Goal: Browse casually: Explore the website without a specific task or goal

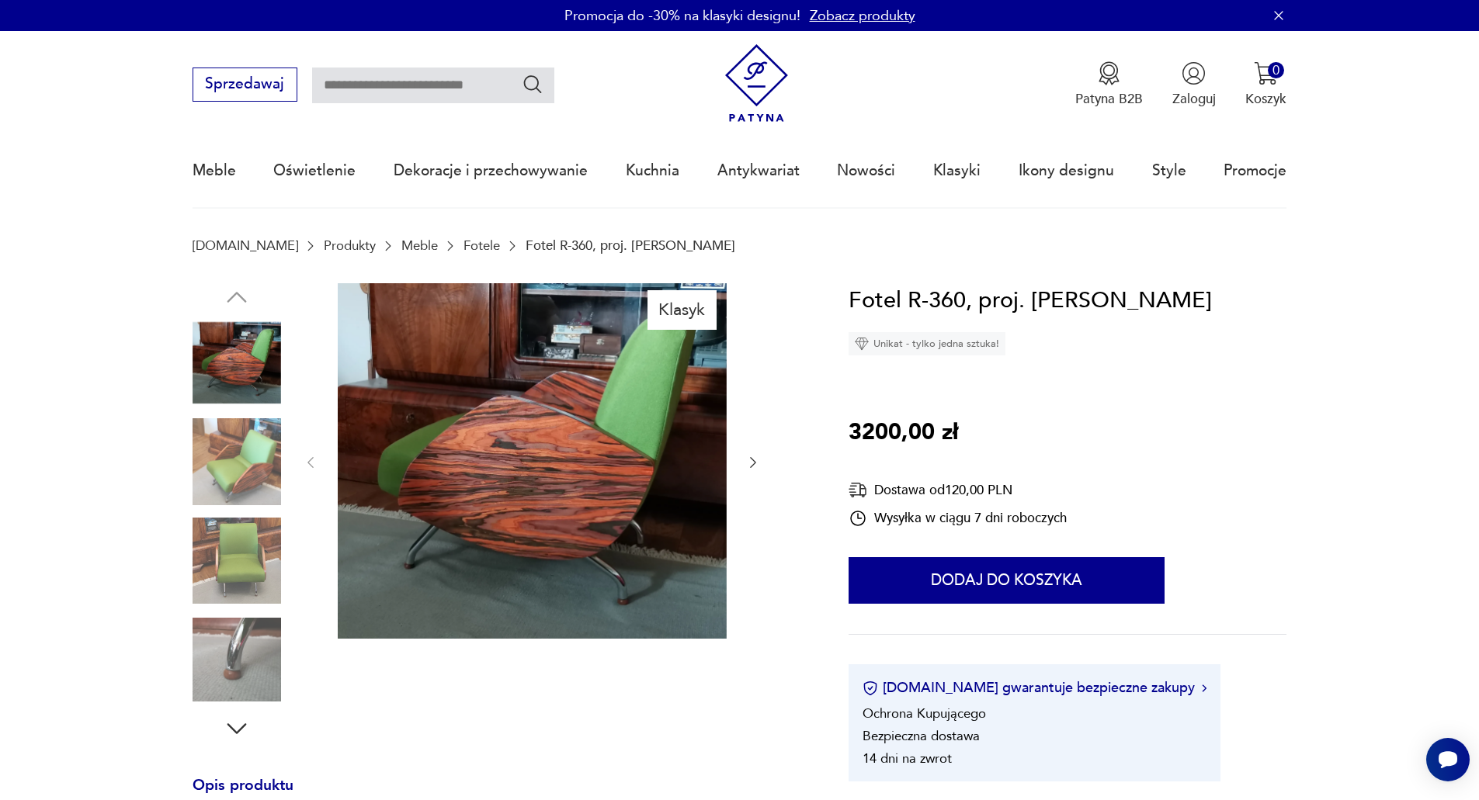
click at [232, 566] on img at bounding box center [237, 561] width 89 height 89
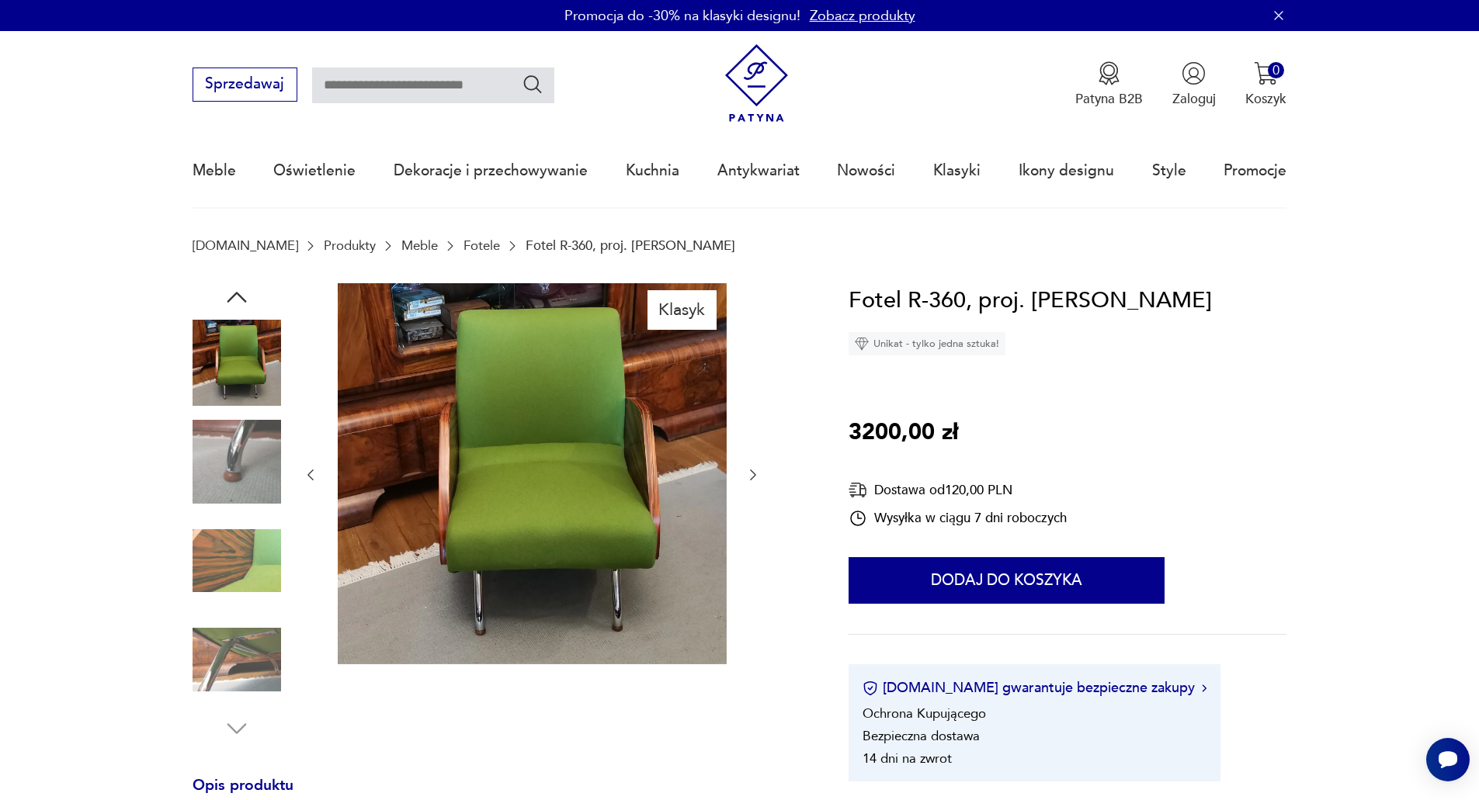
click at [548, 557] on img at bounding box center [532, 473] width 389 height 381
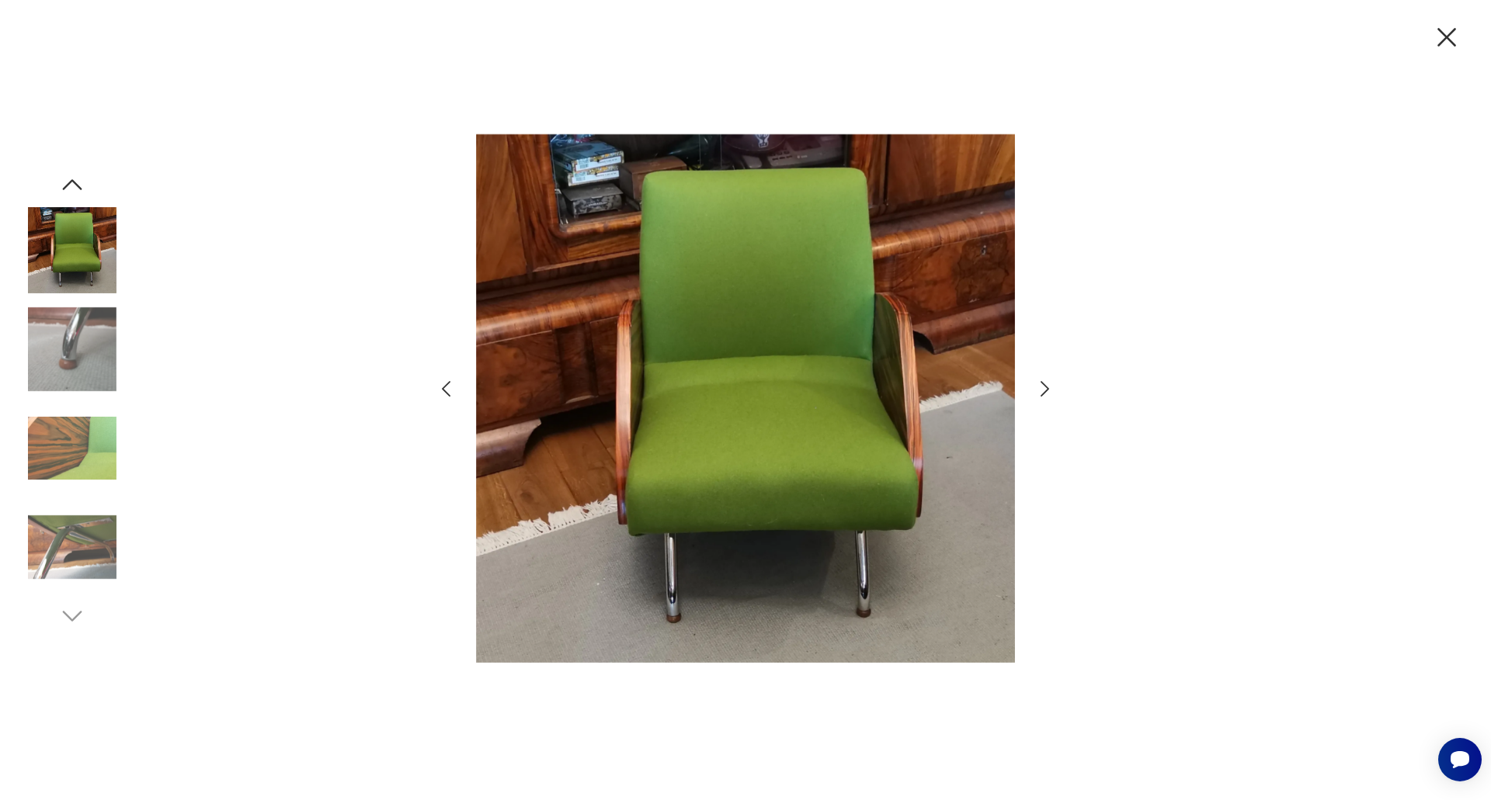
click at [707, 454] on img at bounding box center [745, 398] width 539 height 641
click at [1448, 38] on icon "button" at bounding box center [1446, 37] width 19 height 19
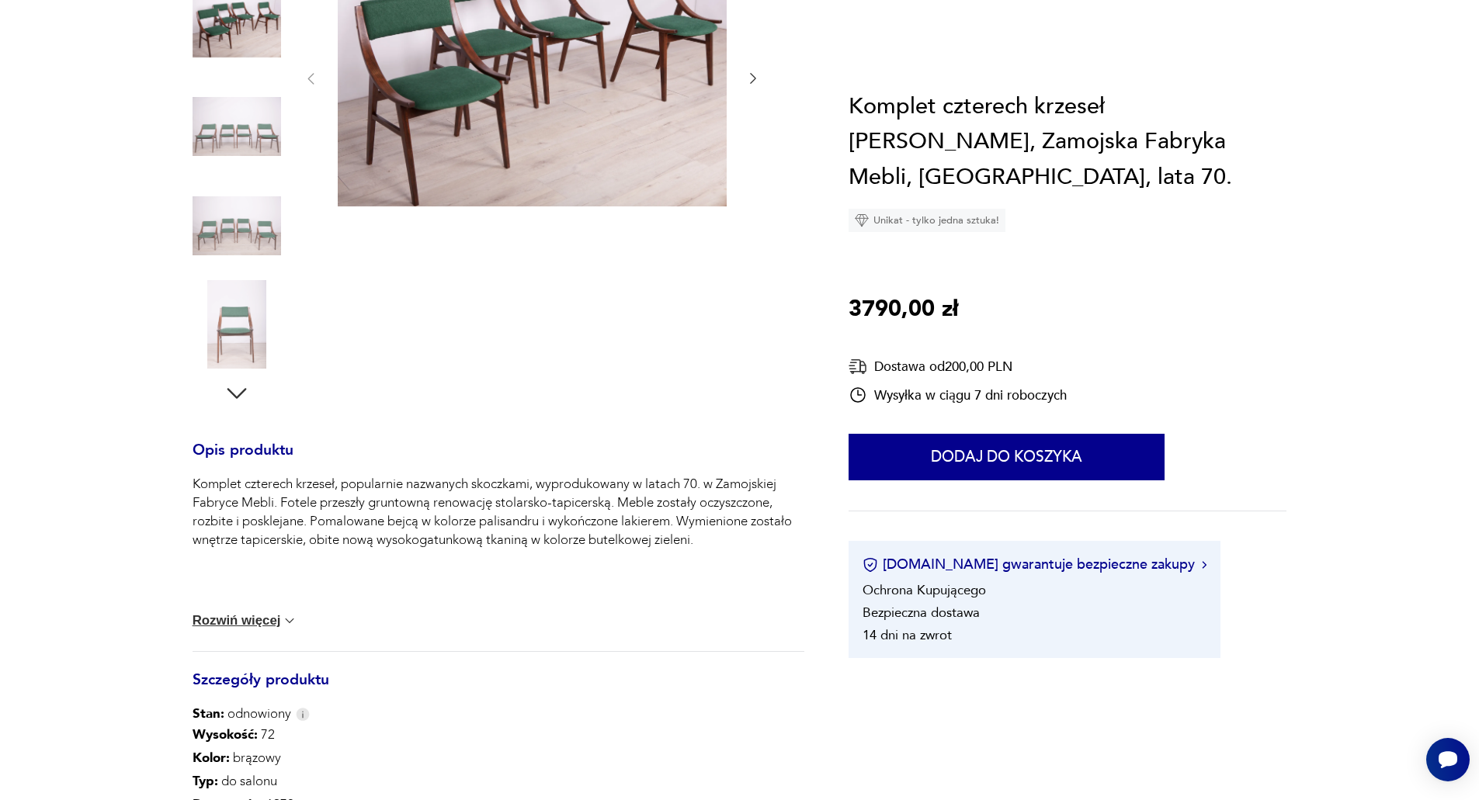
scroll to position [388, 0]
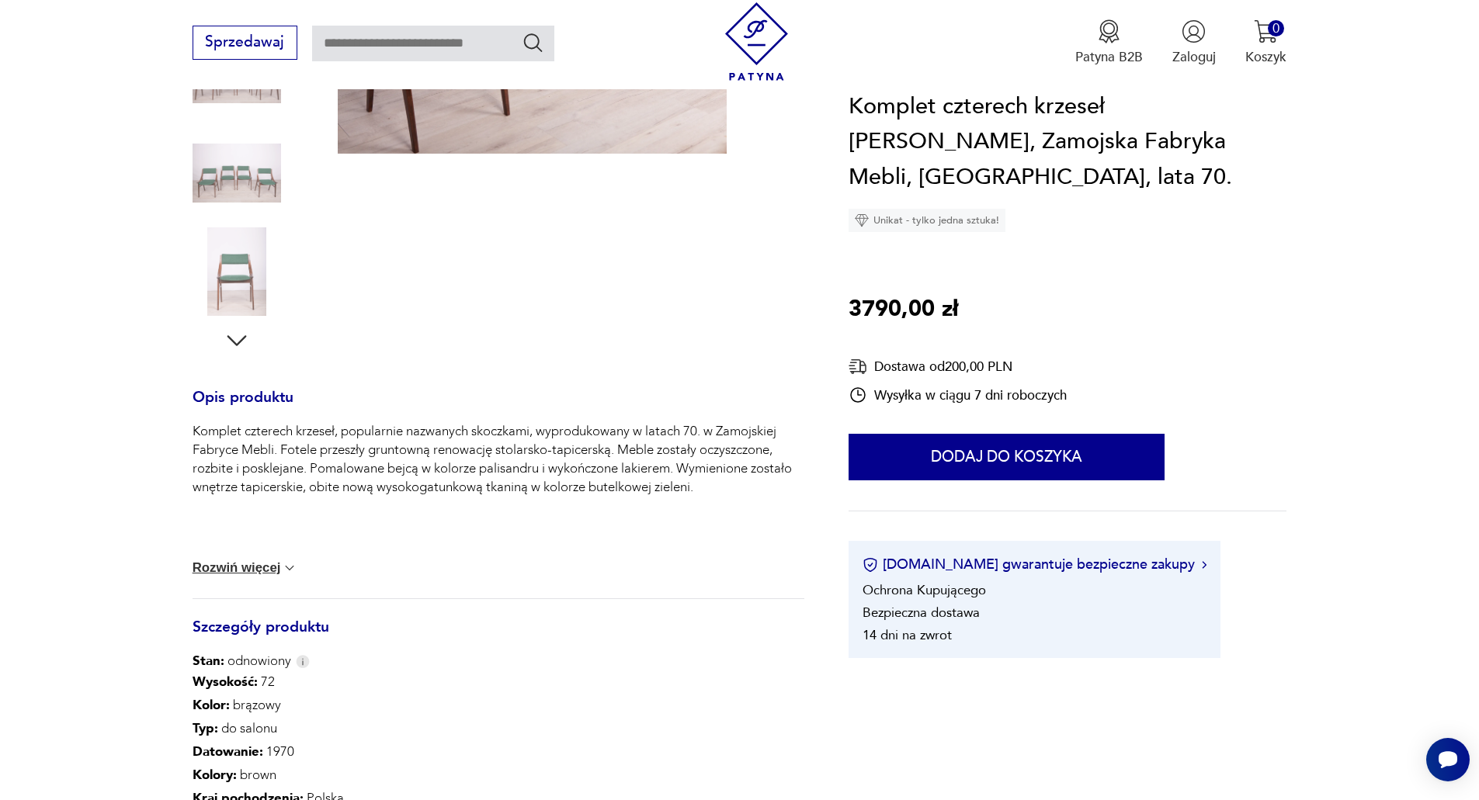
click at [262, 269] on img at bounding box center [237, 271] width 89 height 89
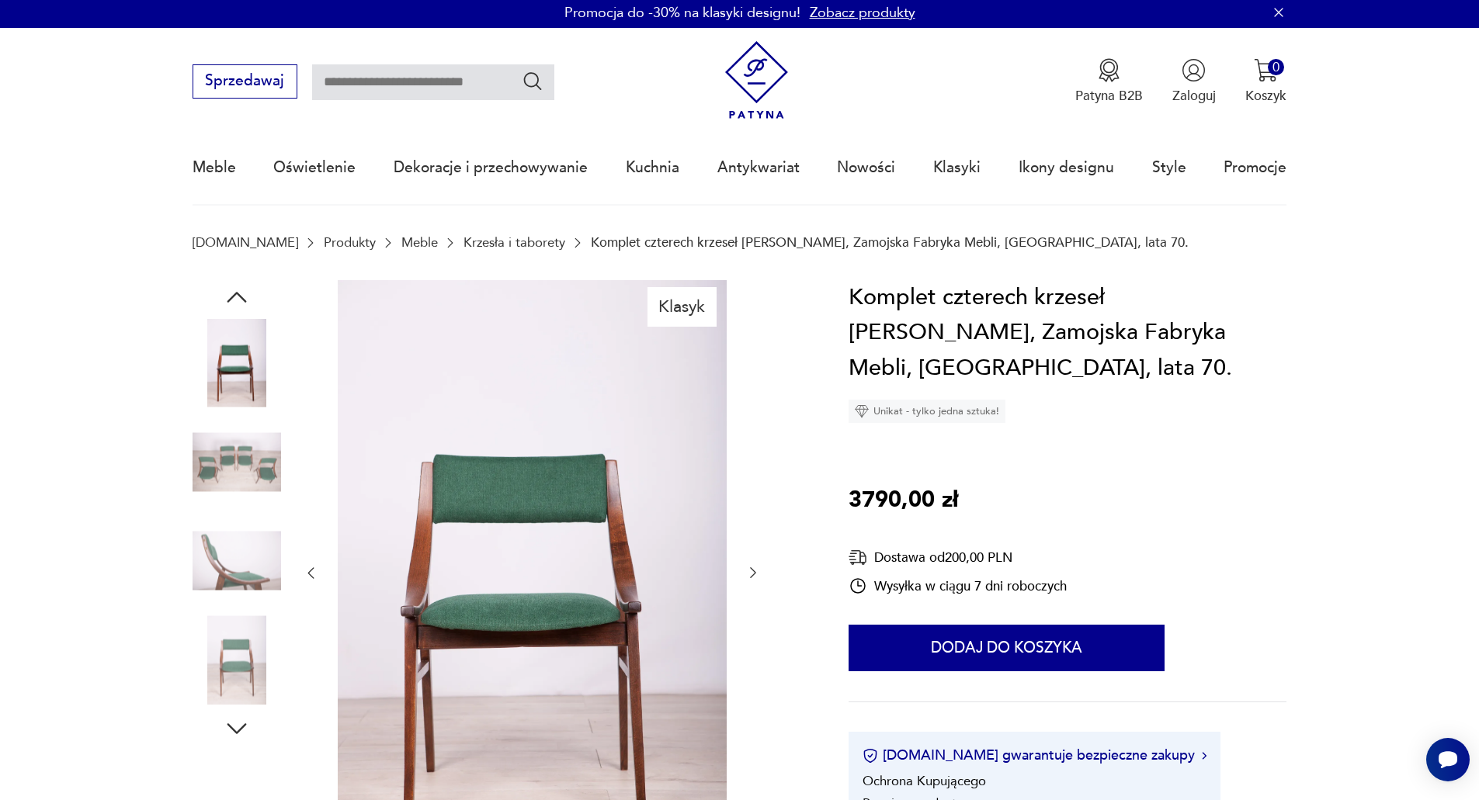
scroll to position [0, 0]
